Goal: Find specific page/section: Find specific page/section

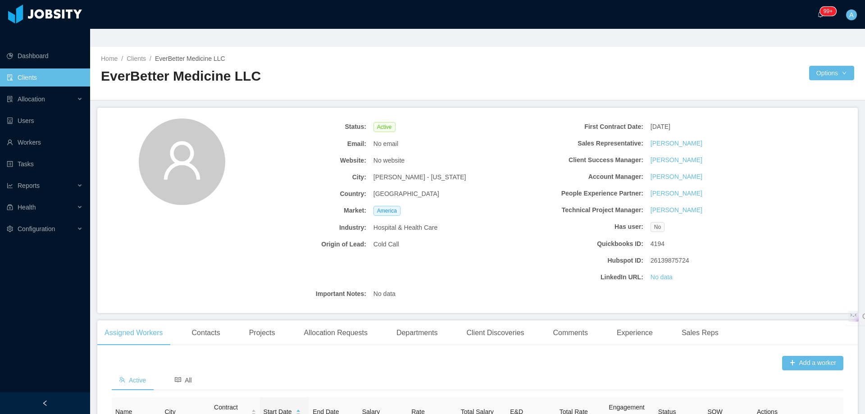
click at [61, 68] on link "Clients" at bounding box center [45, 77] width 76 height 18
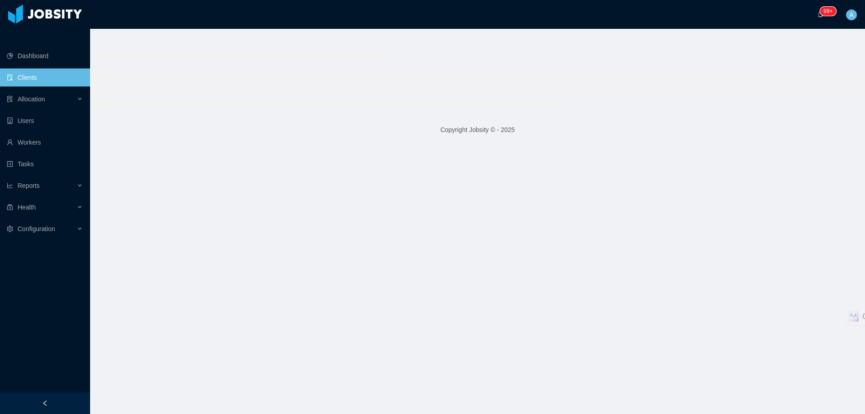
click at [62, 68] on link "Clients" at bounding box center [45, 77] width 76 height 18
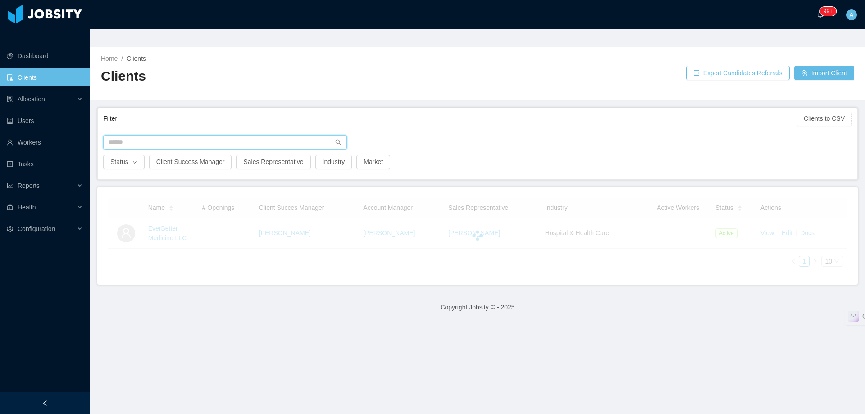
click at [128, 135] on input "text" at bounding box center [225, 142] width 244 height 14
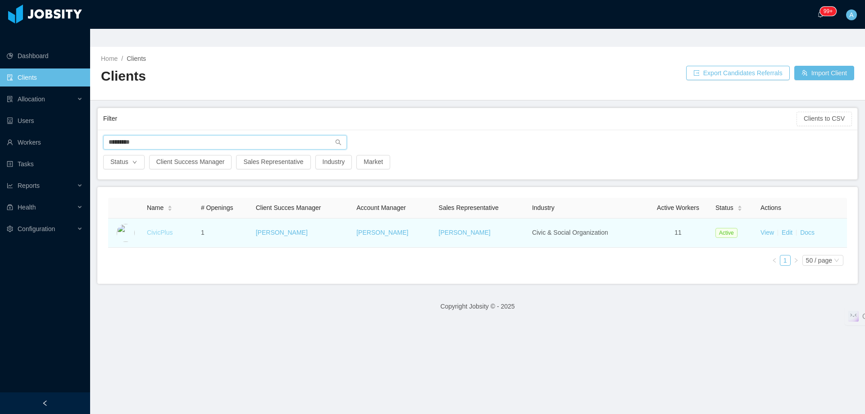
type input "*********"
click at [166, 229] on link "CivicPlus" at bounding box center [160, 232] width 26 height 7
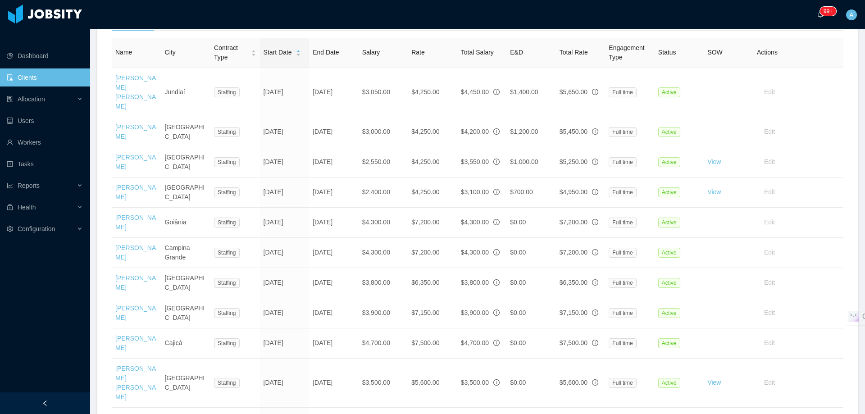
scroll to position [405, 0]
